Goal: Navigation & Orientation: Find specific page/section

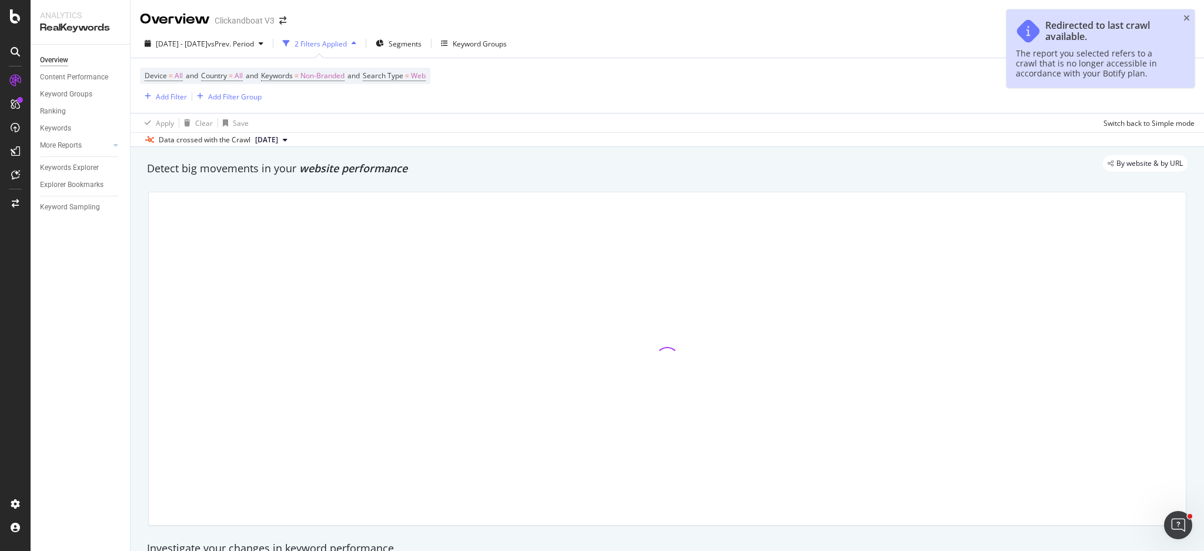
click at [72, 287] on div "Overview Content Performance Keyword Groups Ranking Keywords More Reports Count…" at bounding box center [80, 298] width 99 height 506
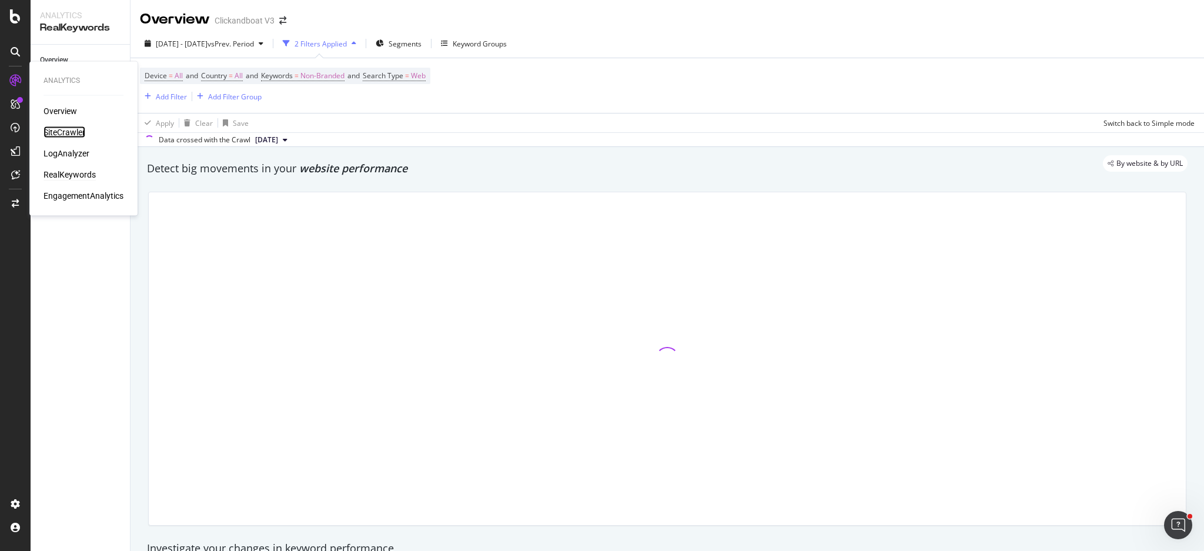
click at [73, 133] on div "SiteCrawler" at bounding box center [65, 132] width 42 height 12
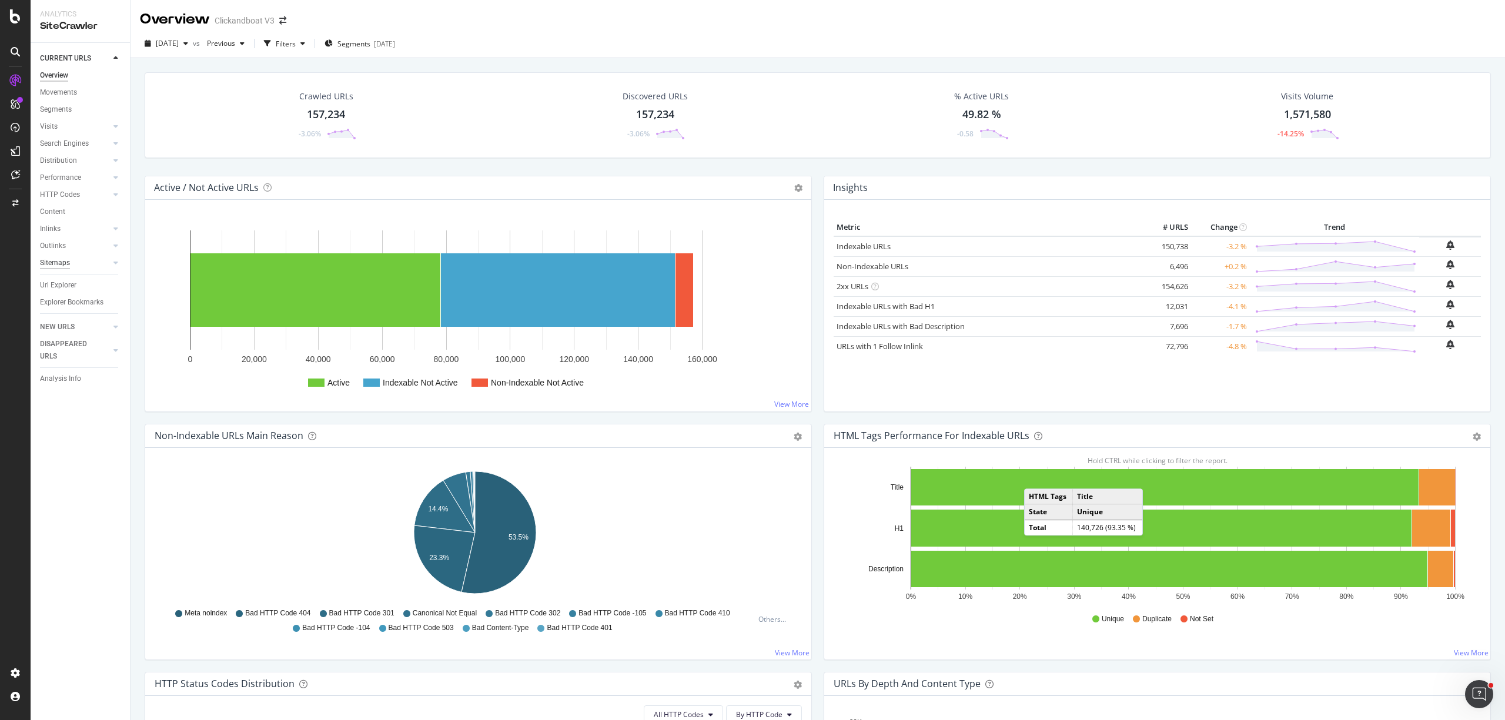
click at [65, 264] on div "Sitemaps" at bounding box center [55, 263] width 30 height 12
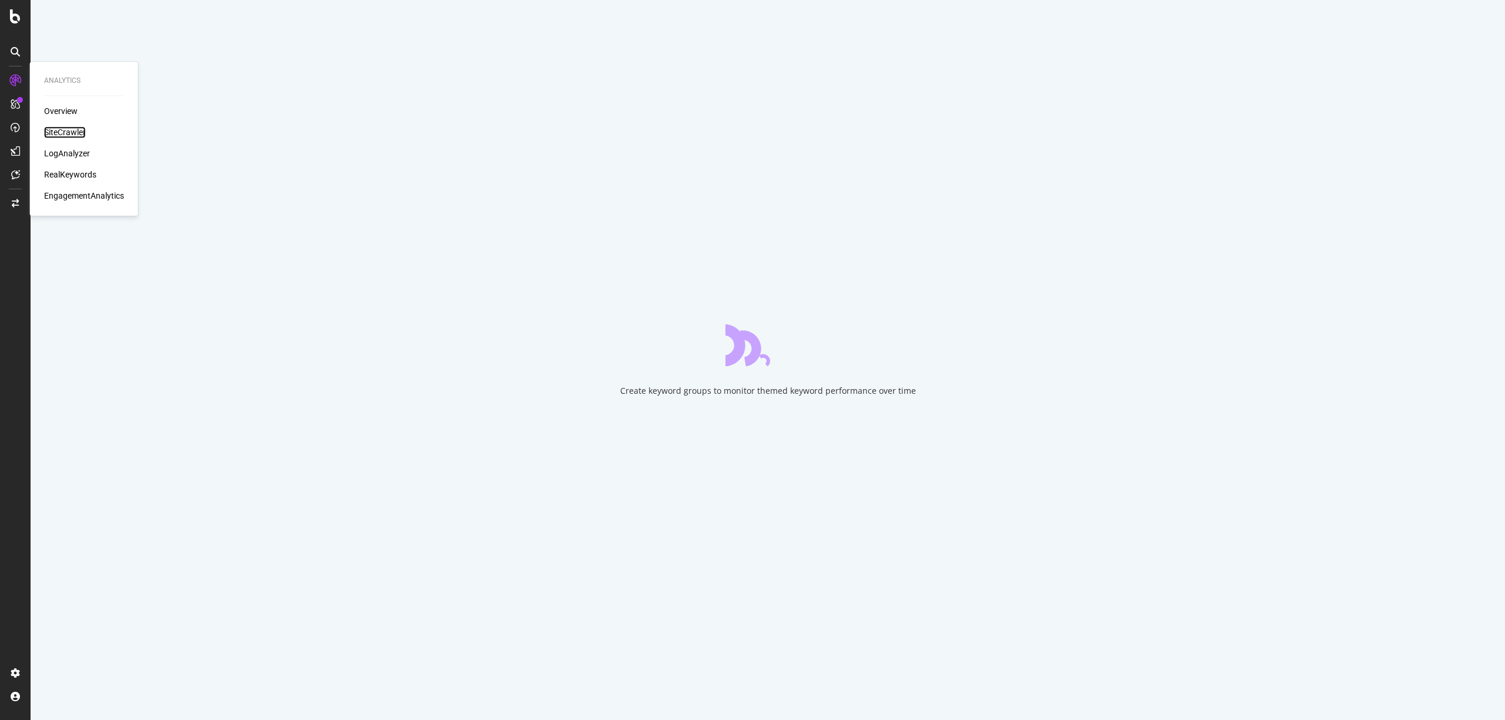
drag, startPoint x: 0, startPoint y: 0, endPoint x: 69, endPoint y: 130, distance: 147.0
click at [69, 128] on div "SiteCrawler" at bounding box center [65, 132] width 42 height 12
